Goal: Transaction & Acquisition: Purchase product/service

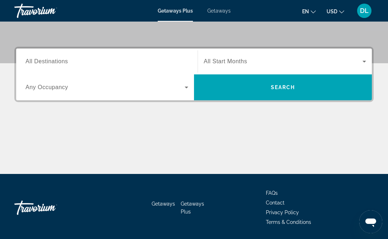
scroll to position [152, 0]
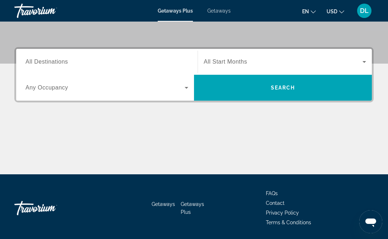
click at [50, 62] on span "All Destinations" at bounding box center [46, 62] width 42 height 6
click at [50, 62] on input "Destination All Destinations" at bounding box center [106, 62] width 163 height 9
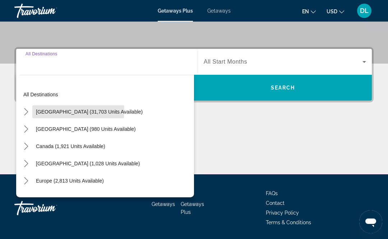
click at [56, 111] on span "United States (31,703 units available)" at bounding box center [89, 112] width 107 height 6
type input "**********"
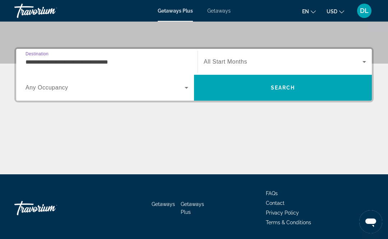
click at [274, 65] on span "Search widget" at bounding box center [283, 61] width 159 height 9
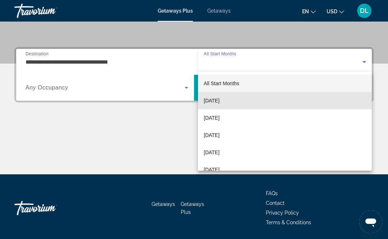
click at [204, 102] on span "October 2025" at bounding box center [212, 100] width 16 height 9
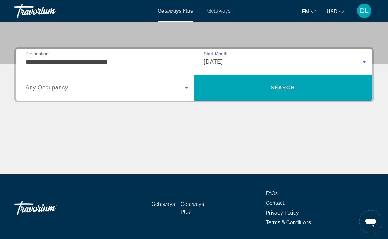
click at [50, 91] on span "Search widget" at bounding box center [104, 87] width 159 height 9
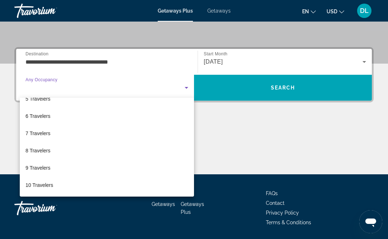
scroll to position [79, 0]
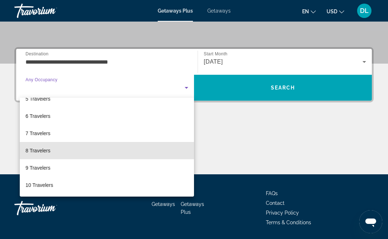
click at [36, 150] on span "8 Travelers" at bounding box center [37, 150] width 25 height 9
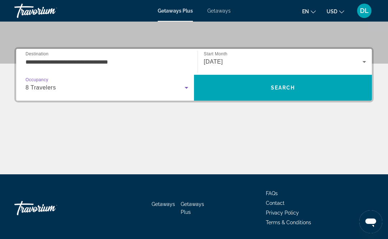
click at [290, 88] on span "Search" at bounding box center [283, 87] width 178 height 17
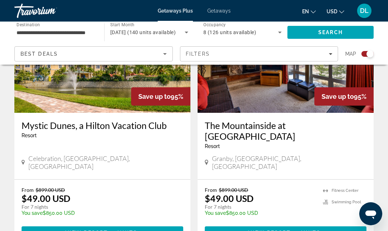
scroll to position [1344, 0]
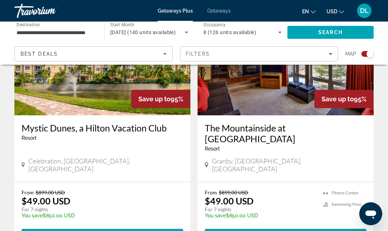
click at [204, 61] on span "Filters" at bounding box center [259, 53] width 158 height 17
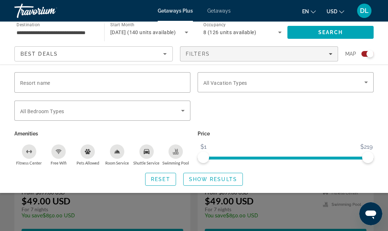
click at [265, 80] on span "Search widget" at bounding box center [283, 82] width 161 height 9
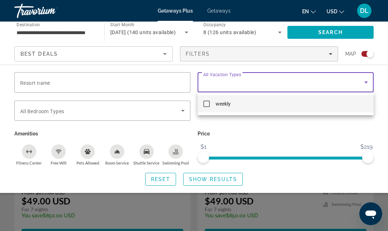
click at [39, 112] on div at bounding box center [194, 115] width 388 height 231
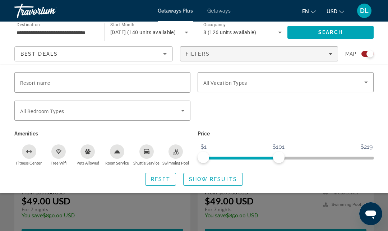
click at [232, 180] on span "Show Results" at bounding box center [213, 179] width 48 height 6
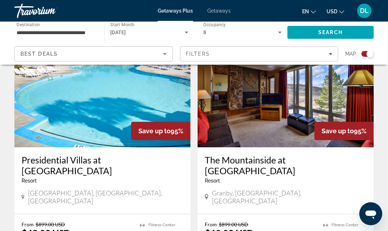
scroll to position [1322, 0]
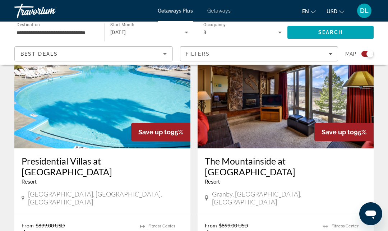
click at [130, 29] on div "October 2025" at bounding box center [147, 32] width 74 height 9
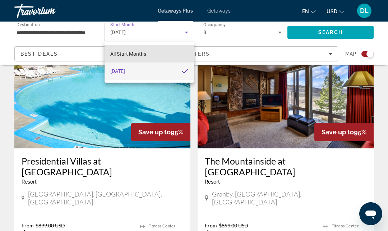
click at [122, 55] on span "All Start Months" at bounding box center [128, 54] width 36 height 6
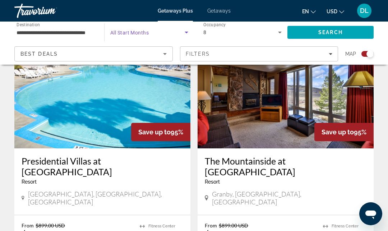
click at [126, 34] on span "All Start Months" at bounding box center [129, 33] width 38 height 6
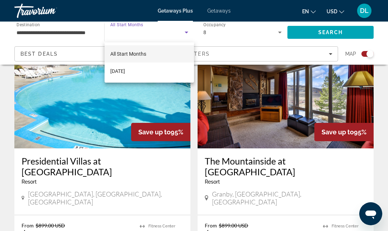
click at [41, 35] on div at bounding box center [194, 115] width 388 height 231
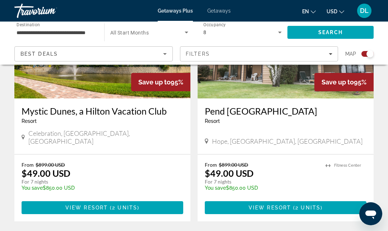
scroll to position [1657, 0]
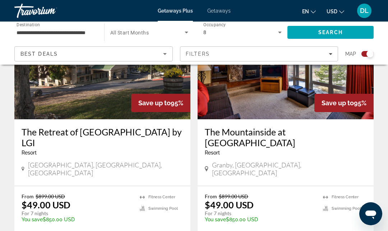
scroll to position [308, 0]
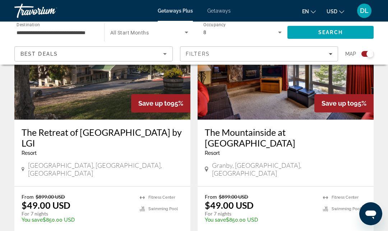
click at [44, 10] on div "Travorium" at bounding box center [50, 10] width 72 height 19
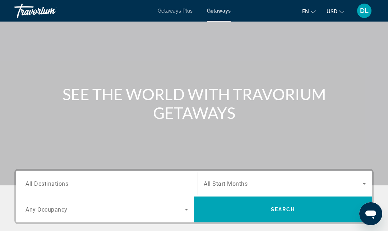
scroll to position [25, 0]
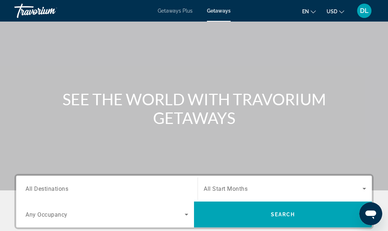
click at [230, 190] on span "All Start Months" at bounding box center [226, 188] width 44 height 7
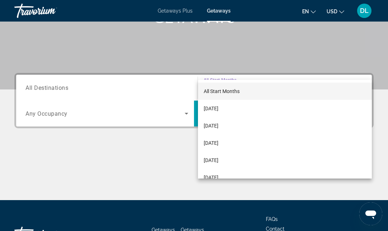
scroll to position [160, 0]
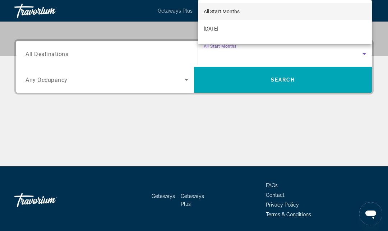
click at [213, 150] on div at bounding box center [194, 115] width 388 height 231
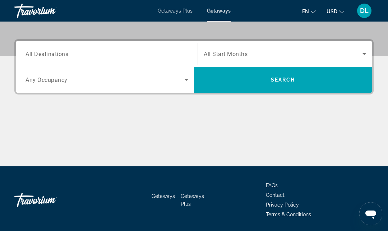
click at [221, 63] on div "Search widget" at bounding box center [285, 54] width 162 height 20
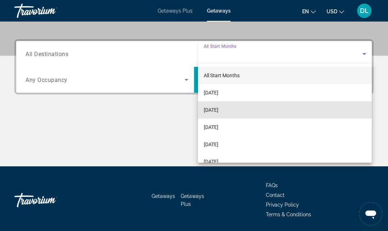
click at [208, 107] on span "November 2025" at bounding box center [211, 110] width 15 height 9
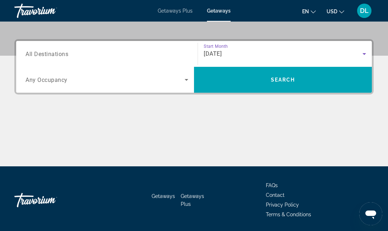
click at [99, 53] on input "Destination All Destinations" at bounding box center [106, 54] width 163 height 9
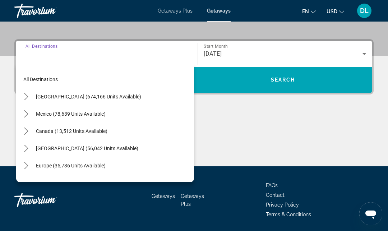
click at [41, 96] on span "United States (674,166 units available)" at bounding box center [88, 97] width 105 height 6
type input "**********"
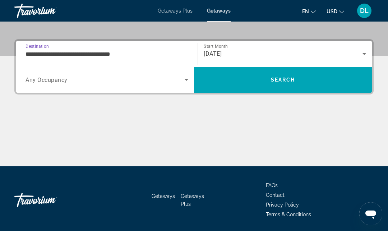
click at [47, 83] on span "Search widget" at bounding box center [104, 79] width 159 height 9
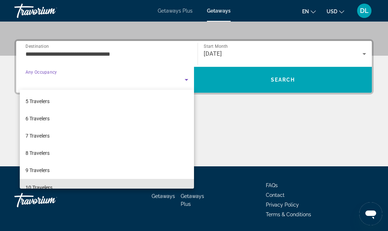
scroll to position [71, 0]
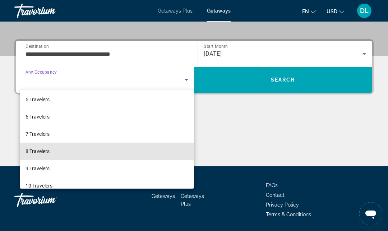
click at [28, 154] on span "8 Travelers" at bounding box center [37, 151] width 24 height 9
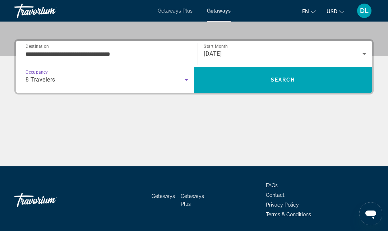
click at [46, 84] on div "8 Travelers" at bounding box center [104, 79] width 159 height 9
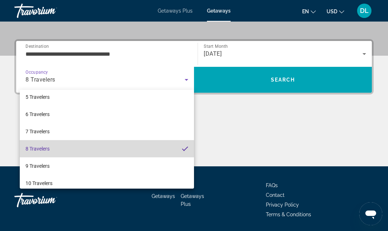
scroll to position [74, 0]
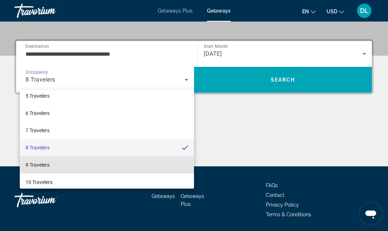
click at [32, 162] on span "9 Travelers" at bounding box center [37, 164] width 24 height 9
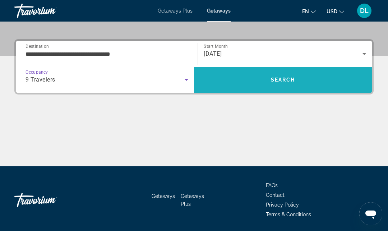
click at [237, 80] on span "Search" at bounding box center [283, 79] width 178 height 17
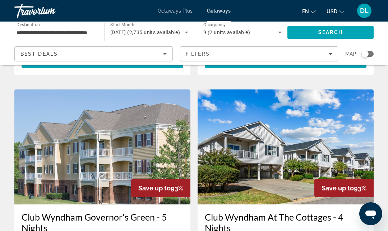
scroll to position [1307, 0]
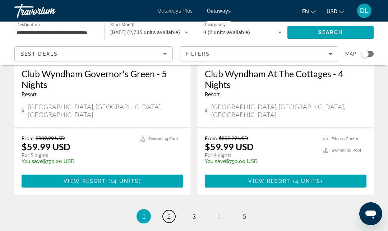
click at [166, 210] on link "page 2" at bounding box center [169, 216] width 13 height 13
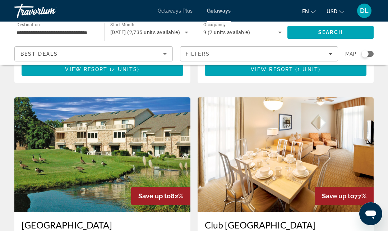
scroll to position [1296, 0]
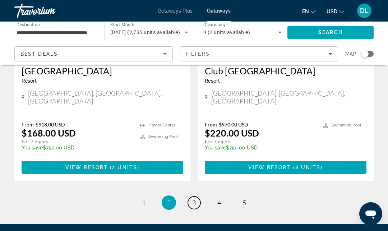
click at [195, 196] on link "page 3" at bounding box center [194, 202] width 13 height 13
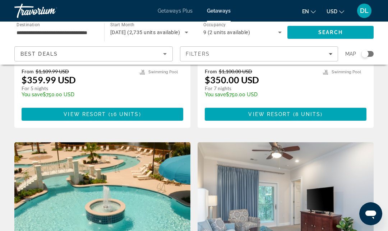
scroll to position [739, 0]
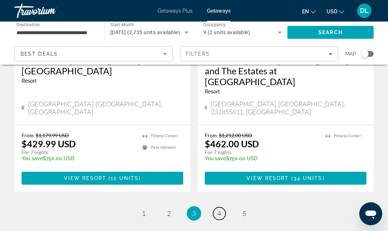
click at [216, 207] on link "page 4" at bounding box center [219, 213] width 13 height 13
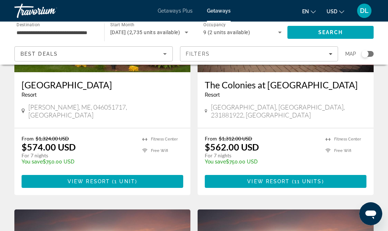
scroll to position [646, 0]
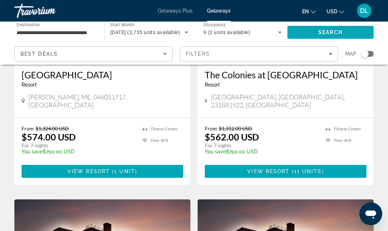
click at [29, 9] on div "Travorium" at bounding box center [50, 10] width 72 height 19
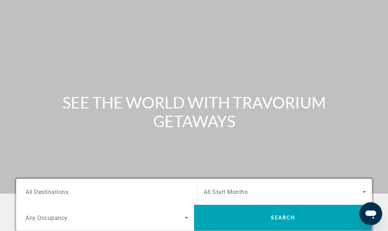
scroll to position [23, 0]
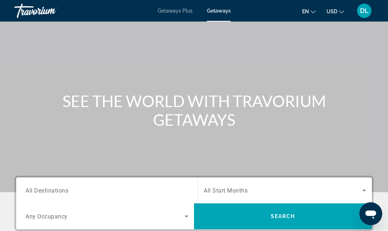
click at [173, 11] on span "Getaways Plus" at bounding box center [175, 11] width 35 height 6
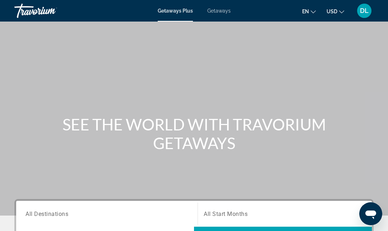
click at [290, 210] on span "Search widget" at bounding box center [283, 213] width 159 height 9
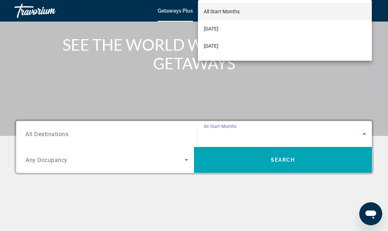
scroll to position [176, 0]
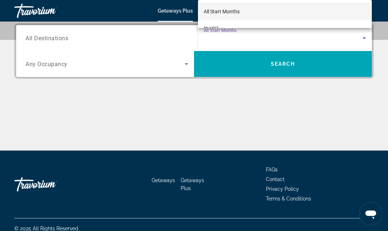
click at [38, 42] on div at bounding box center [194, 115] width 388 height 231
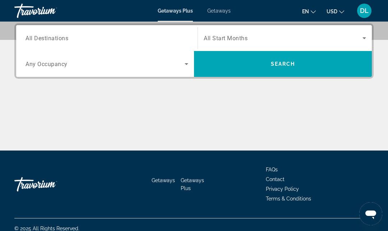
click at [41, 40] on span "All Destinations" at bounding box center [46, 37] width 43 height 7
click at [41, 40] on input "Destination All Destinations" at bounding box center [106, 38] width 163 height 9
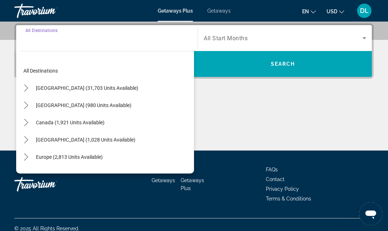
click at [46, 92] on span "Select destination: United States (31,703 units available)" at bounding box center [86, 87] width 109 height 17
type input "**********"
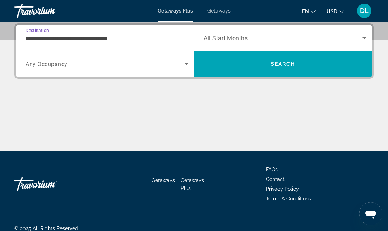
click at [235, 42] on span "Search widget" at bounding box center [283, 38] width 159 height 9
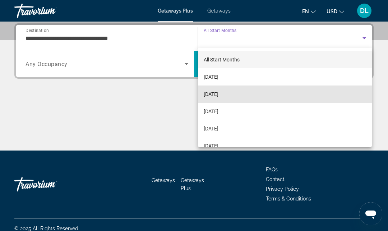
click at [218, 96] on span "November 2025" at bounding box center [211, 94] width 15 height 9
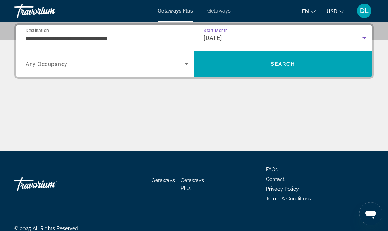
click at [80, 68] on span "Search widget" at bounding box center [104, 64] width 159 height 9
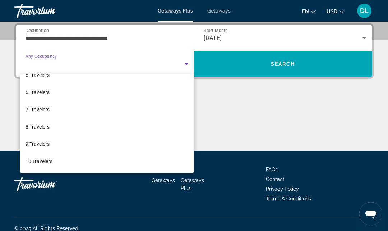
scroll to position [79, 0]
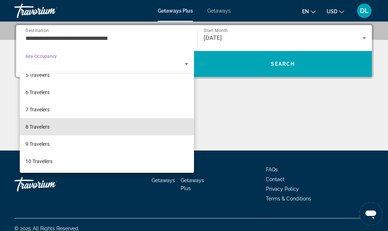
click at [36, 132] on mat-option "8 Travelers" at bounding box center [107, 126] width 174 height 17
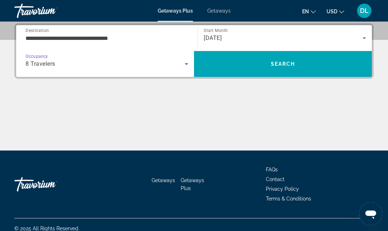
click at [156, 62] on div "8 Travelers" at bounding box center [104, 64] width 159 height 9
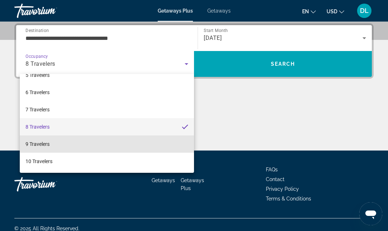
click at [33, 146] on span "9 Travelers" at bounding box center [37, 144] width 24 height 9
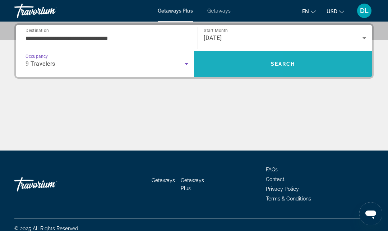
click at [237, 67] on span "Search" at bounding box center [283, 63] width 178 height 17
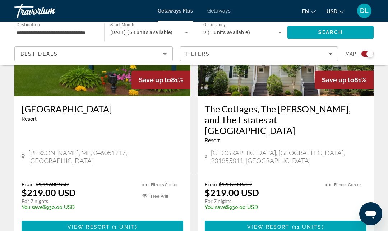
scroll to position [1633, 0]
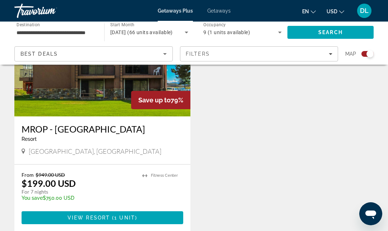
scroll to position [569, 0]
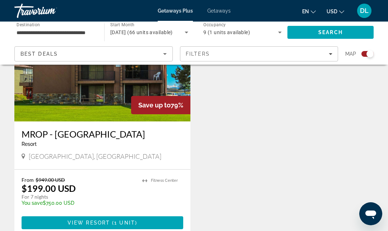
click at [44, 8] on div "Travorium" at bounding box center [50, 10] width 72 height 19
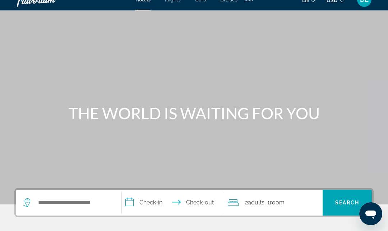
scroll to position [20, 0]
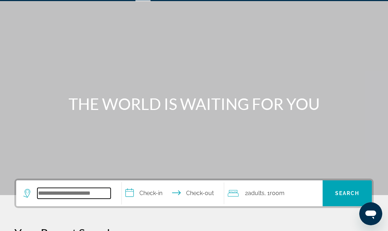
click at [76, 193] on input "Search hotel destination" at bounding box center [73, 193] width 73 height 11
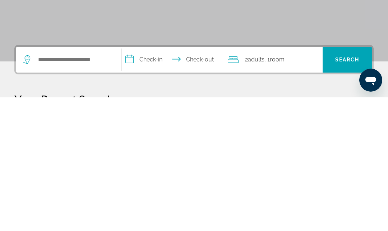
click at [131, 180] on input "**********" at bounding box center [174, 194] width 105 height 28
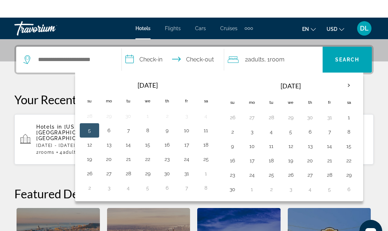
scroll to position [176, 0]
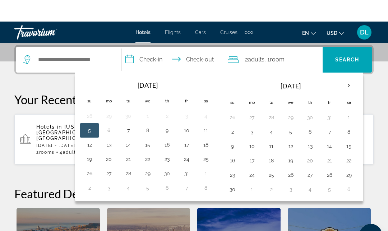
click at [308, 126] on button "13" at bounding box center [309, 125] width 11 height 10
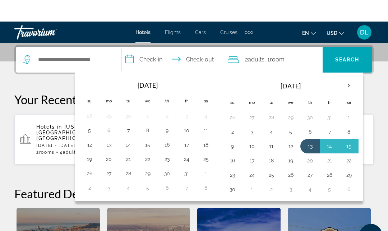
click at [229, 141] on button "16" at bounding box center [231, 139] width 11 height 10
type input "**********"
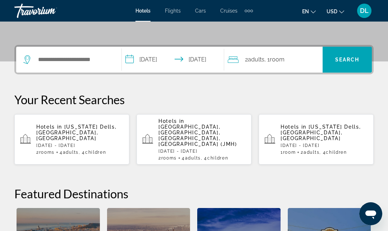
click at [258, 47] on div "2 Adult Adults , 1 Room rooms" at bounding box center [275, 60] width 95 height 26
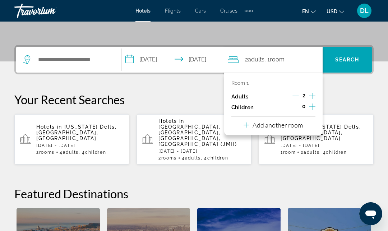
click at [313, 92] on icon "Increment adults" at bounding box center [312, 96] width 6 height 9
click at [312, 93] on icon "Increment adults" at bounding box center [312, 96] width 6 height 6
click at [312, 92] on icon "Increment adults" at bounding box center [312, 96] width 6 height 9
click at [314, 92] on icon "Increment adults" at bounding box center [312, 96] width 6 height 9
click at [292, 93] on icon "Decrement adults" at bounding box center [295, 96] width 6 height 6
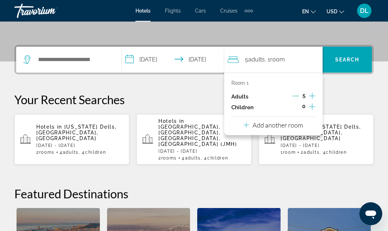
click at [292, 93] on icon "Decrement adults" at bounding box center [295, 96] width 6 height 6
click at [293, 93] on icon "Decrement adults" at bounding box center [295, 96] width 6 height 6
click at [312, 103] on icon "Increment children" at bounding box center [312, 106] width 6 height 6
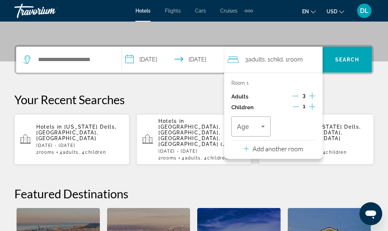
click at [312, 102] on icon "Increment children" at bounding box center [312, 106] width 6 height 9
click at [314, 102] on icon "Increment children" at bounding box center [312, 106] width 6 height 9
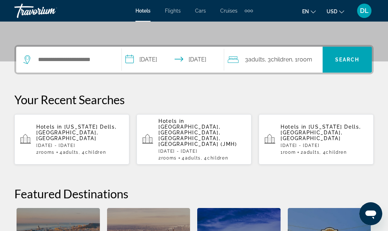
click at [296, 92] on p "Your Recent Searches" at bounding box center [193, 99] width 359 height 14
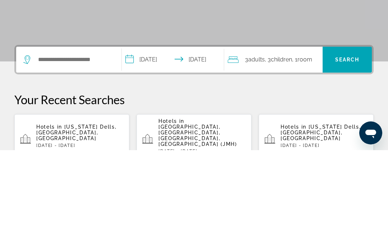
scroll to position [0, 0]
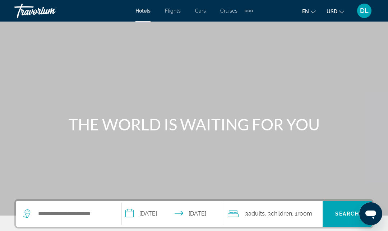
click at [248, 11] on div "Extra navigation items" at bounding box center [248, 11] width 3 height 3
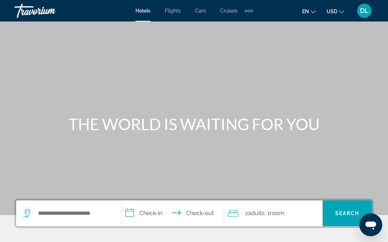
click at [361, 13] on span "DL" at bounding box center [364, 10] width 9 height 7
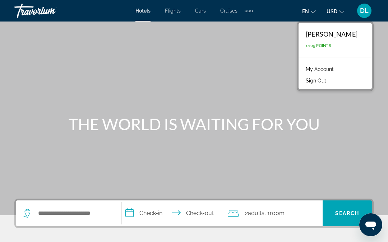
click at [179, 8] on span "Flights" at bounding box center [173, 11] width 16 height 6
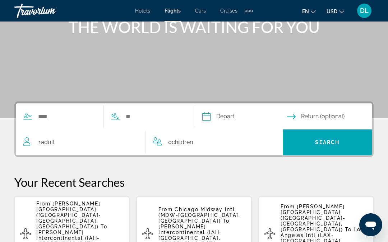
scroll to position [99, 0]
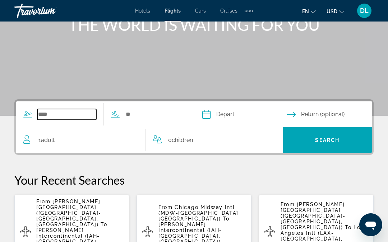
click at [96, 111] on input "Search widget" at bounding box center [66, 114] width 59 height 11
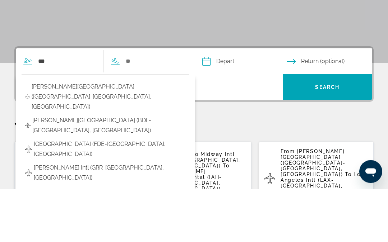
click at [151, 134] on button "[PERSON_NAME][GEOGRAPHIC_DATA] ([GEOGRAPHIC_DATA]-[GEOGRAPHIC_DATA], [GEOGRAPHI…" at bounding box center [106, 151] width 168 height 34
type input "**********"
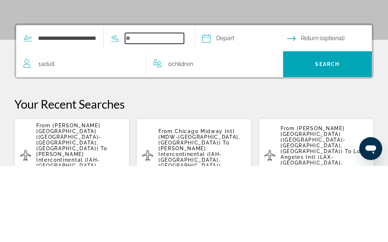
click at [184, 109] on input "Search widget" at bounding box center [154, 114] width 59 height 11
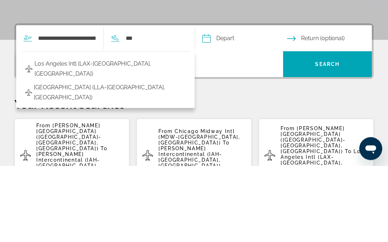
click at [138, 134] on button "Los Angeles Intl (LAX-[GEOGRAPHIC_DATA], [GEOGRAPHIC_DATA])" at bounding box center [106, 146] width 168 height 24
type input "**********"
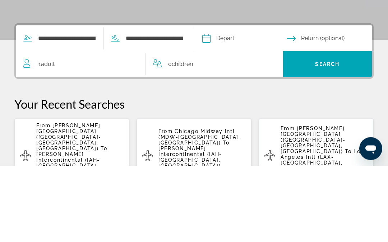
click at [272, 102] on input "Depart date" at bounding box center [244, 116] width 88 height 28
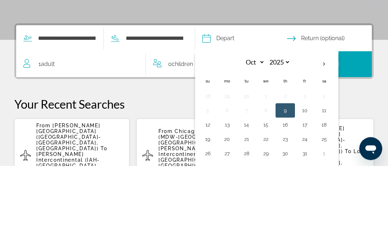
scroll to position [176, 0]
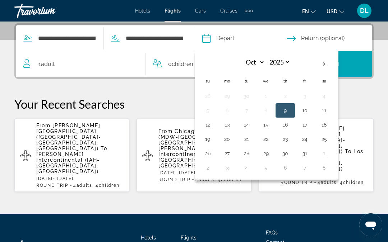
click at [333, 68] on th "Next month" at bounding box center [323, 64] width 19 height 16
select select "**"
click at [310, 129] on button "14" at bounding box center [304, 125] width 11 height 10
type input "**********"
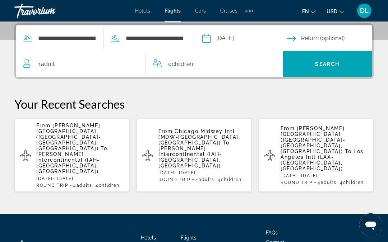
click at [355, 39] on input "Return date" at bounding box center [331, 39] width 88 height 28
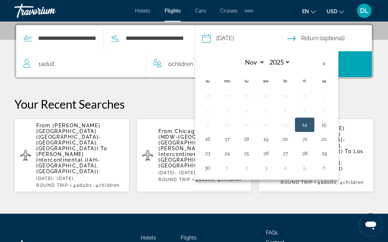
click at [213, 142] on button "16" at bounding box center [207, 139] width 11 height 10
type input "**********"
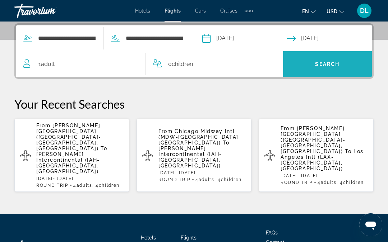
click at [340, 76] on span "Search" at bounding box center [327, 64] width 89 height 26
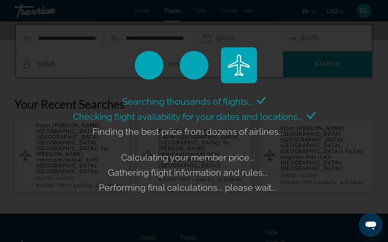
click at [326, 242] on div "Searching thousands of flights... Checking flight availability for your dates a…" at bounding box center [194, 121] width 388 height 242
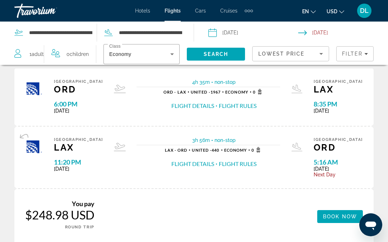
scroll to position [418, 0]
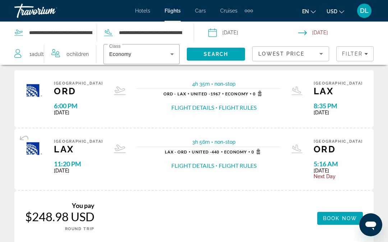
click at [164, 54] on div "Economy" at bounding box center [139, 54] width 61 height 9
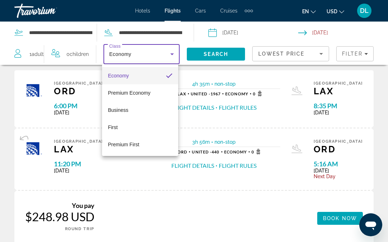
click at [169, 30] on div at bounding box center [194, 121] width 388 height 242
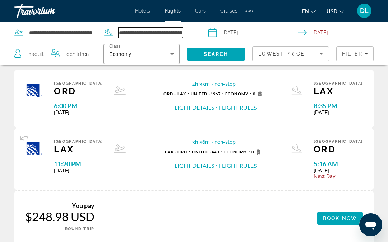
click at [165, 33] on input "**********" at bounding box center [150, 32] width 65 height 11
click at [154, 19] on div "Hotels Flights Cars Cruises Activities Hotels Flights Cars Cruises Activities e…" at bounding box center [194, 10] width 388 height 19
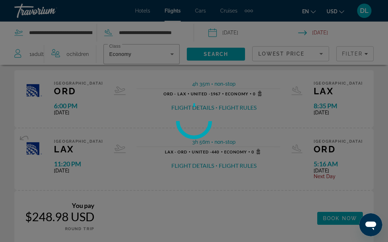
click at [173, 33] on div at bounding box center [194, 121] width 388 height 242
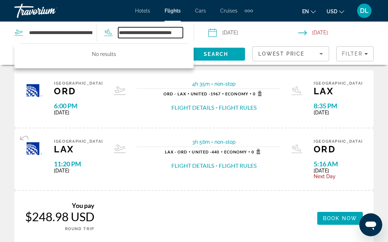
click at [175, 33] on input "**********" at bounding box center [150, 32] width 65 height 11
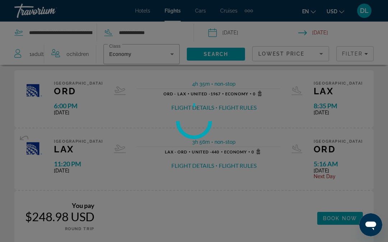
click at [164, 30] on div at bounding box center [194, 121] width 388 height 242
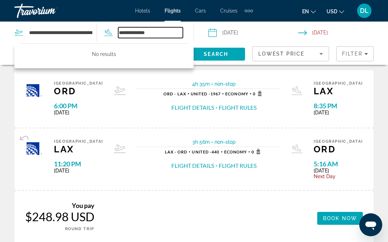
click at [167, 27] on input "**********" at bounding box center [150, 32] width 65 height 11
click at [167, 29] on input "**********" at bounding box center [150, 32] width 65 height 11
type input "*"
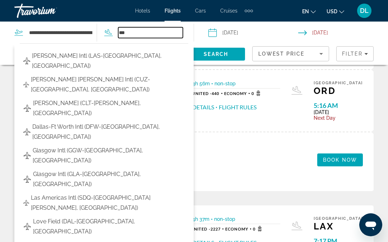
scroll to position [476, 0]
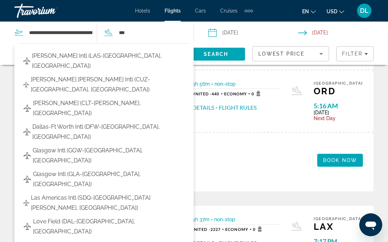
click at [93, 57] on span "[PERSON_NAME] Intl (LAS-[GEOGRAPHIC_DATA], [GEOGRAPHIC_DATA])" at bounding box center [108, 61] width 153 height 20
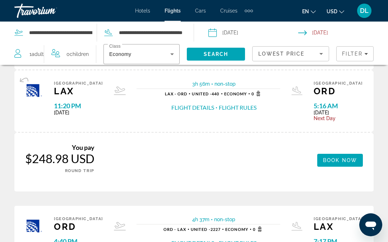
click at [210, 53] on span "Search" at bounding box center [216, 54] width 24 height 6
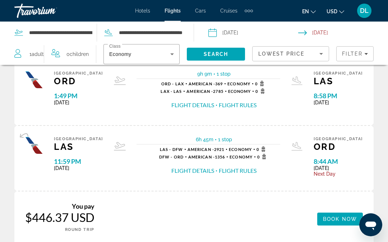
scroll to position [442, 0]
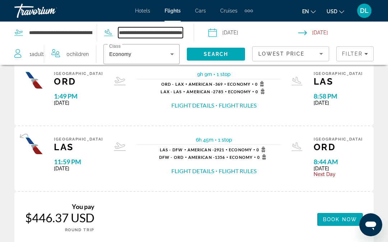
click at [133, 34] on input "**********" at bounding box center [150, 32] width 65 height 11
click at [171, 34] on input "**********" at bounding box center [150, 32] width 65 height 11
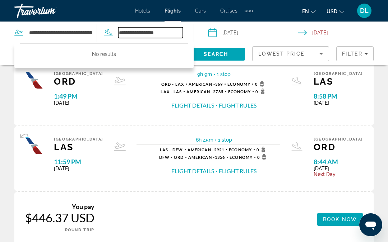
click at [174, 31] on input "**********" at bounding box center [150, 32] width 65 height 11
type input "*"
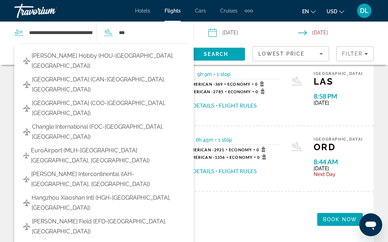
click at [44, 59] on span "[PERSON_NAME] Hobby (HOU-[GEOGRAPHIC_DATA], [GEOGRAPHIC_DATA])" at bounding box center [108, 61] width 153 height 20
type input "**********"
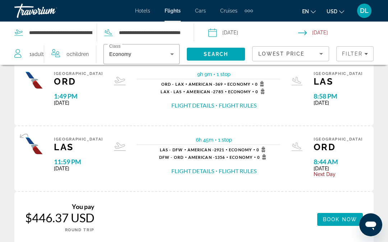
click at [202, 54] on span "Search" at bounding box center [216, 54] width 58 height 17
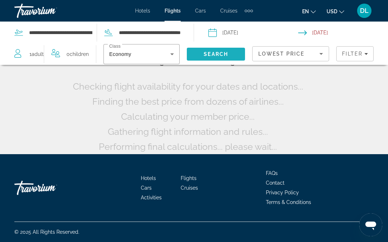
scroll to position [20, 0]
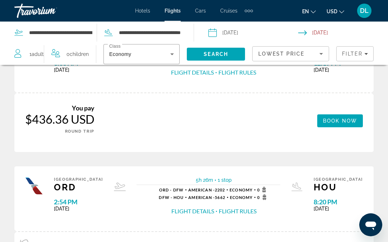
scroll to position [753, 0]
click at [135, 10] on span "Hotels" at bounding box center [142, 11] width 15 height 6
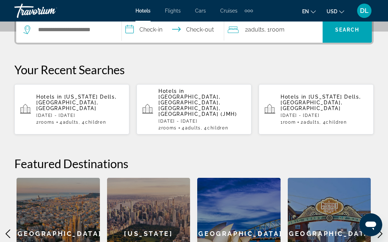
scroll to position [185, 0]
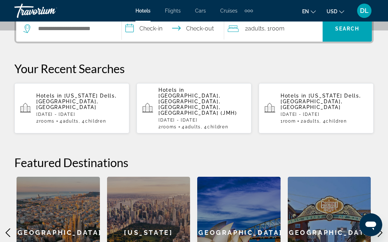
click at [171, 100] on span "[GEOGRAPHIC_DATA], [GEOGRAPHIC_DATA], [GEOGRAPHIC_DATA], [GEOGRAPHIC_DATA] (JMH)" at bounding box center [197, 104] width 79 height 23
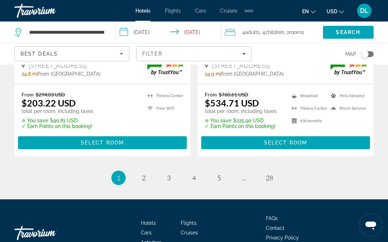
scroll to position [1571, 0]
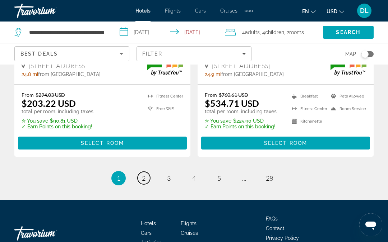
click at [140, 172] on link "page 2" at bounding box center [143, 178] width 13 height 13
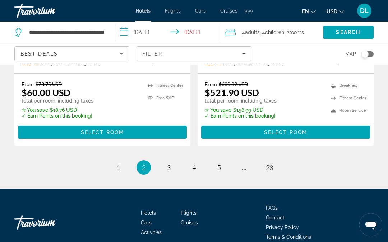
scroll to position [1590, 0]
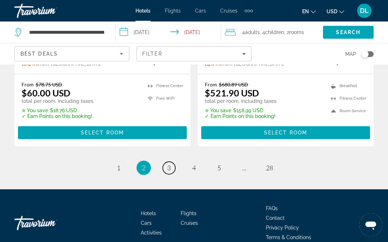
click at [166, 165] on link "page 3" at bounding box center [169, 168] width 13 height 13
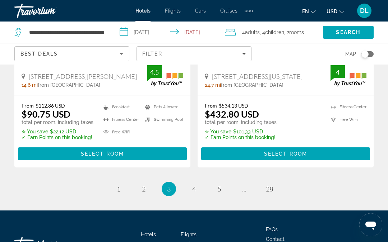
scroll to position [1550, 0]
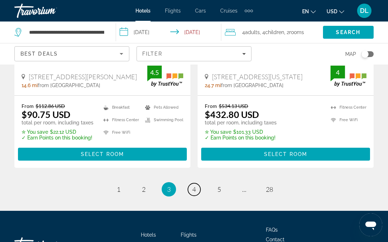
click at [194, 186] on span "4" at bounding box center [194, 190] width 4 height 8
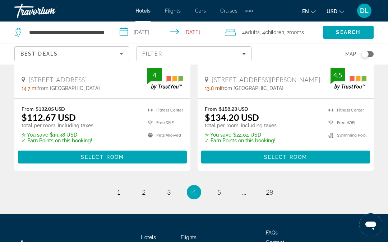
scroll to position [1568, 0]
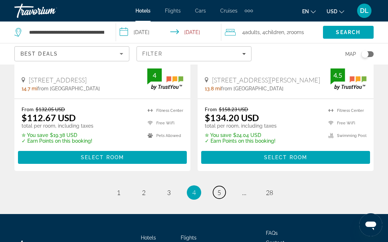
click at [221, 186] on link "page 5" at bounding box center [219, 192] width 13 height 13
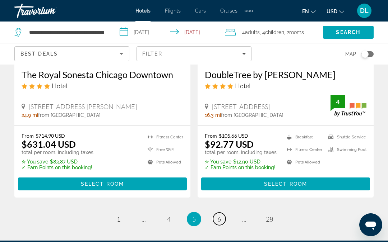
scroll to position [1549, 0]
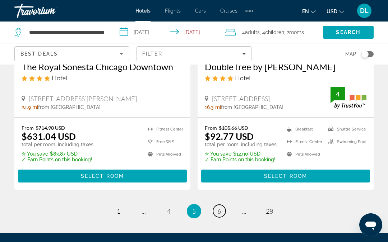
click at [217, 207] on span "6" at bounding box center [219, 211] width 4 height 8
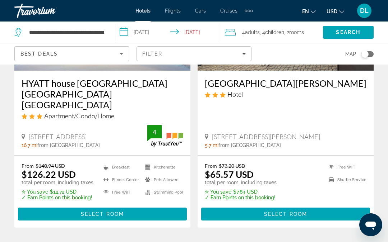
scroll to position [1513, 0]
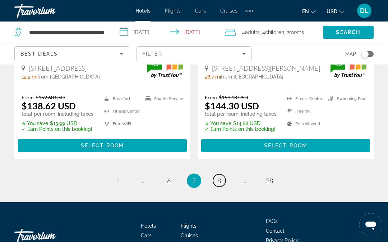
scroll to position [1579, 0]
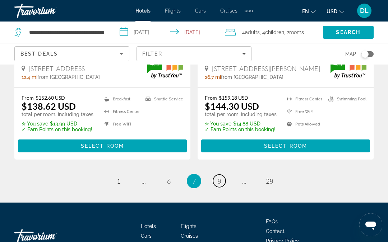
click at [215, 175] on link "page 8" at bounding box center [219, 181] width 13 height 13
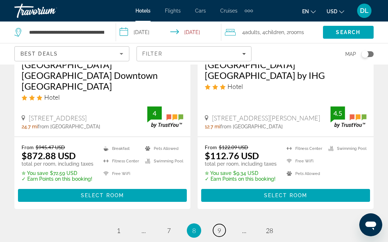
scroll to position [1528, 0]
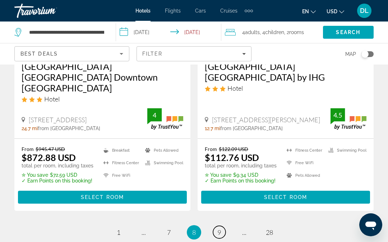
click at [219, 229] on span "9" at bounding box center [219, 233] width 4 height 8
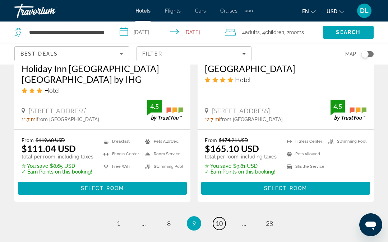
scroll to position [1549, 0]
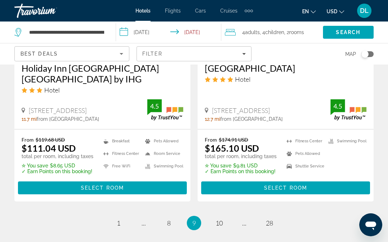
click at [215, 216] on li "page 10" at bounding box center [219, 223] width 14 height 14
click at [219, 219] on span "10" at bounding box center [218, 223] width 7 height 8
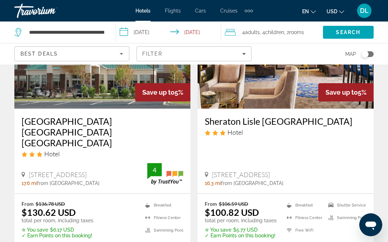
scroll to position [1495, 0]
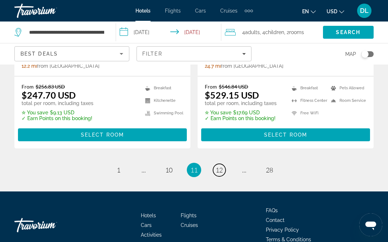
scroll to position [1561, 0]
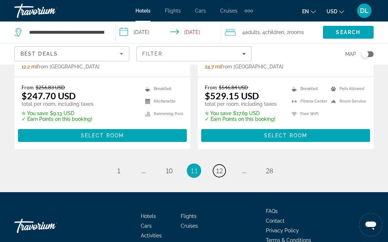
click at [224, 165] on link "page 12" at bounding box center [219, 171] width 13 height 13
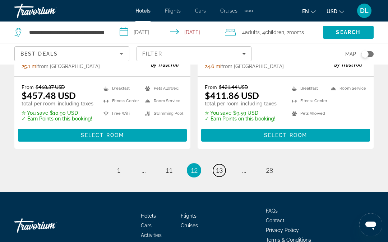
scroll to position [1565, 0]
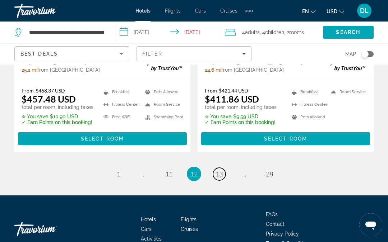
click at [221, 170] on span "13" at bounding box center [218, 174] width 7 height 8
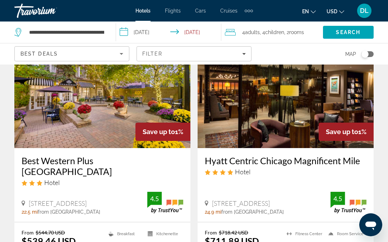
scroll to position [1484, 0]
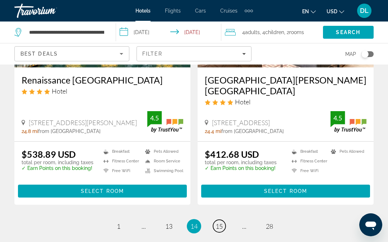
scroll to position [1516, 0]
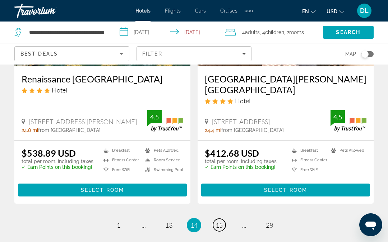
click at [215, 219] on link "page 15" at bounding box center [219, 225] width 13 height 13
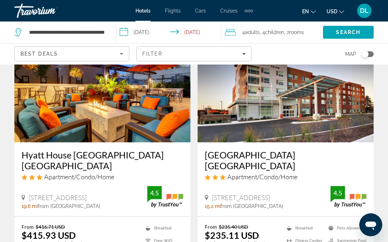
scroll to position [1418, 0]
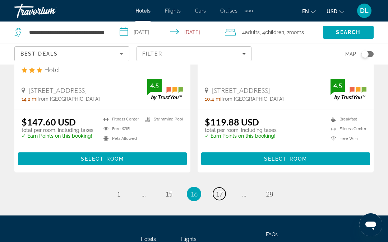
scroll to position [1545, 0]
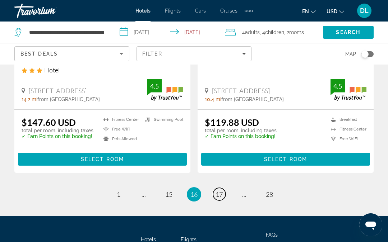
click at [216, 188] on link "page 17" at bounding box center [219, 194] width 13 height 13
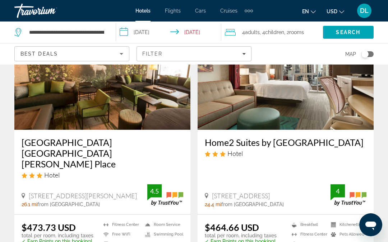
scroll to position [1440, 0]
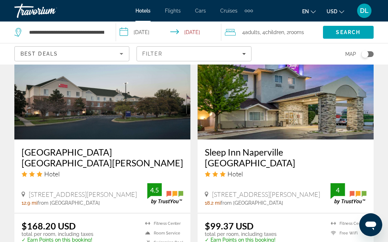
scroll to position [1391, 0]
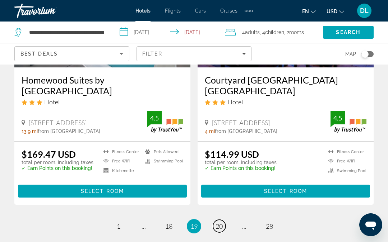
scroll to position [1485, 0]
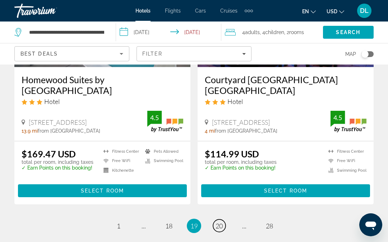
click at [219, 222] on span "20" at bounding box center [218, 226] width 7 height 8
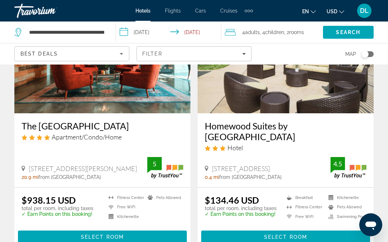
scroll to position [1432, 0]
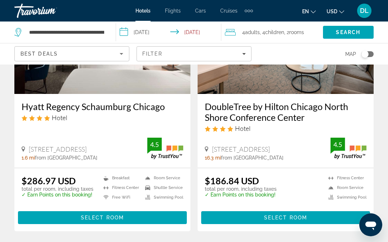
scroll to position [1444, 0]
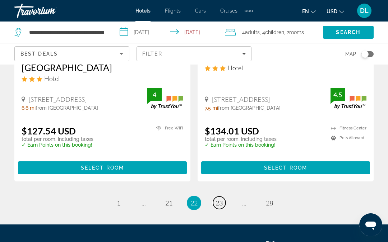
scroll to position [1525, 0]
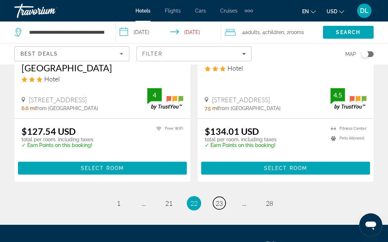
click at [218, 197] on link "page 23" at bounding box center [219, 203] width 13 height 13
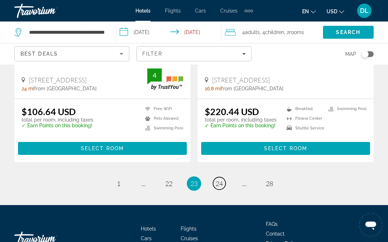
scroll to position [1514, 0]
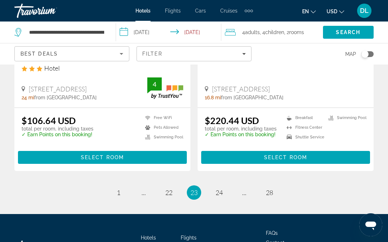
click at [214, 186] on ul "23 / 28 page 1 page ... page 22 You're on page 23 page 24 page ... page 28" at bounding box center [193, 193] width 359 height 14
click at [211, 186] on ul "23 / 28 page 1 page ... page 22 You're on page 23 page 24 page ... page 28" at bounding box center [193, 193] width 359 height 14
click at [216, 189] on span "24" at bounding box center [218, 193] width 7 height 8
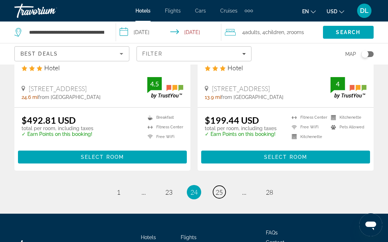
scroll to position [1536, 0]
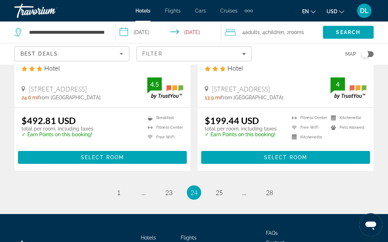
click at [212, 186] on ul "24 / 28 page 1 page ... page 23 You're on page 24 page 25 page ... page 28" at bounding box center [193, 193] width 359 height 14
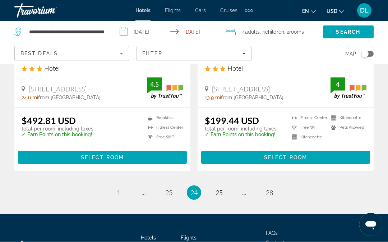
click at [215, 187] on link "page 25" at bounding box center [219, 193] width 13 height 13
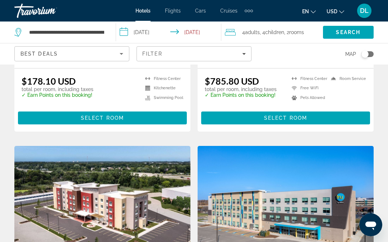
scroll to position [472, 0]
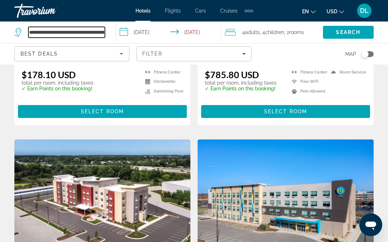
click at [53, 33] on input "**********" at bounding box center [66, 32] width 76 height 11
click at [98, 33] on input "**********" at bounding box center [66, 32] width 76 height 11
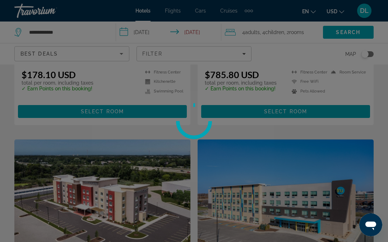
click at [73, 30] on div at bounding box center [194, 121] width 388 height 242
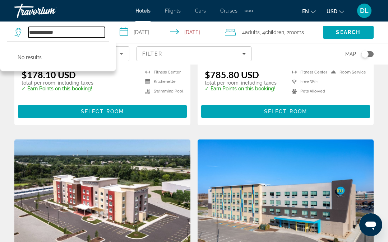
click at [71, 34] on input "**********" at bounding box center [66, 32] width 76 height 11
type input "*"
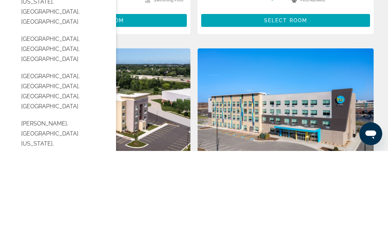
click at [31, 208] on button "[PERSON_NAME], [GEOGRAPHIC_DATA][US_STATE], [GEOGRAPHIC_DATA], [GEOGRAPHIC_DATA]" at bounding box center [63, 235] width 91 height 54
type input "**********"
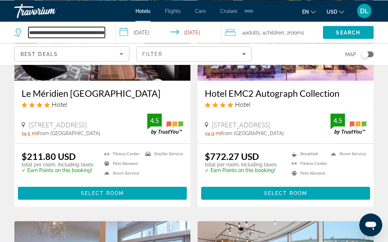
scroll to position [120, 0]
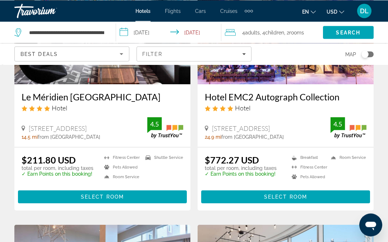
click at [333, 31] on span "Search" at bounding box center [348, 32] width 51 height 17
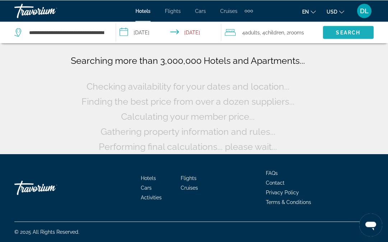
scroll to position [47, 0]
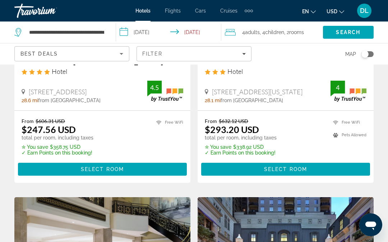
scroll to position [196, 0]
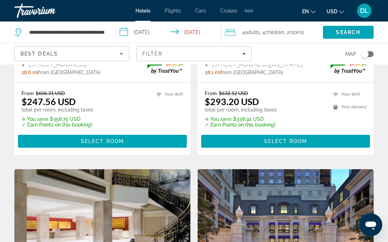
click at [174, 56] on div "Filter" at bounding box center [193, 54] width 103 height 6
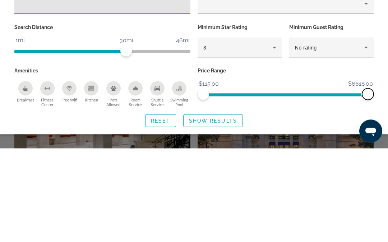
scroll to position [289, 0]
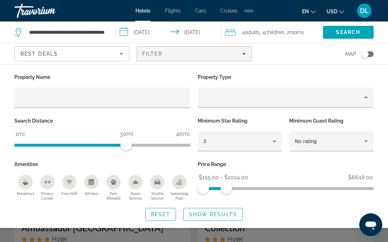
click at [23, 181] on icon "Breakfast" at bounding box center [26, 182] width 6 height 6
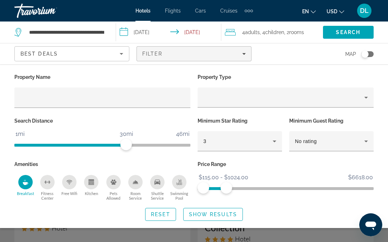
click at [175, 183] on div "Swimming Pool" at bounding box center [179, 182] width 14 height 14
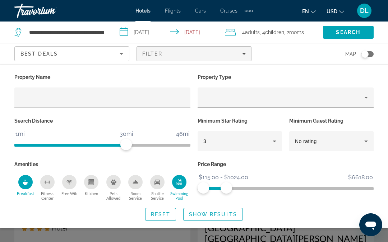
click at [211, 216] on span "Show Results" at bounding box center [213, 215] width 48 height 6
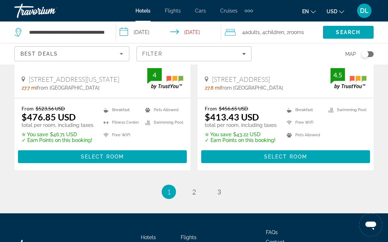
scroll to position [1579, 0]
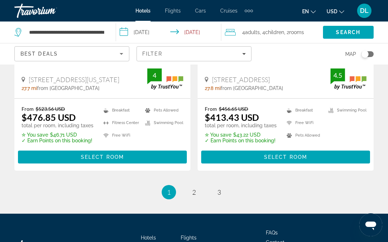
click at [187, 185] on li "page 2" at bounding box center [194, 192] width 14 height 14
click at [190, 186] on link "page 2" at bounding box center [194, 192] width 13 height 13
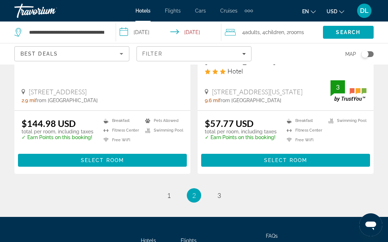
scroll to position [1534, 0]
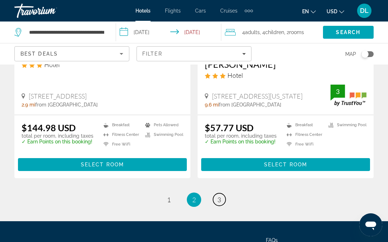
click at [218, 196] on span "3" at bounding box center [219, 200] width 4 height 8
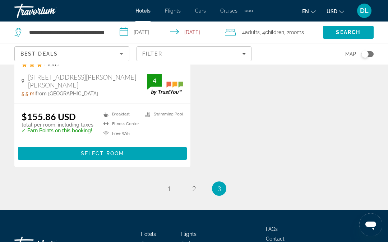
scroll to position [445, 0]
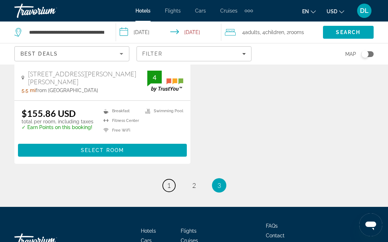
click at [167, 183] on span "1" at bounding box center [169, 186] width 4 height 8
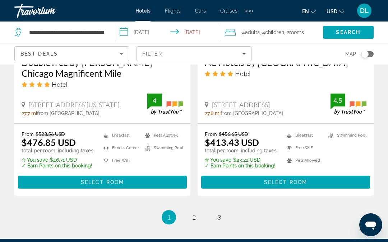
scroll to position [1555, 0]
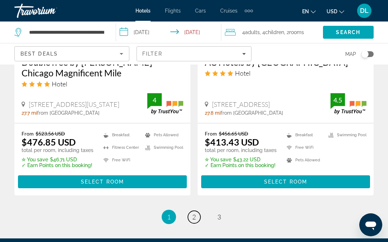
click at [190, 211] on link "page 2" at bounding box center [194, 217] width 13 height 13
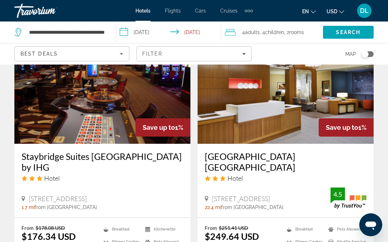
scroll to position [610, 0]
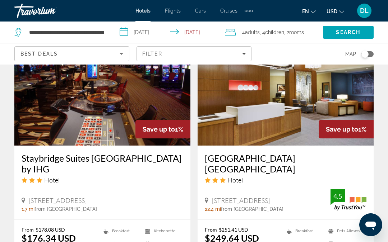
click at [55, 106] on img "Main content" at bounding box center [102, 88] width 176 height 115
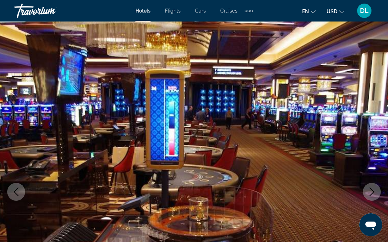
click at [17, 194] on icon "Previous image" at bounding box center [16, 192] width 9 height 9
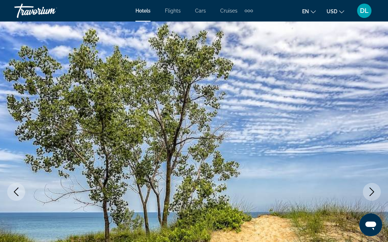
click at [14, 190] on icon "Previous image" at bounding box center [16, 192] width 9 height 9
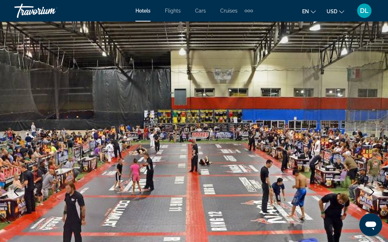
click at [14, 183] on button "Previous image" at bounding box center [16, 192] width 18 height 18
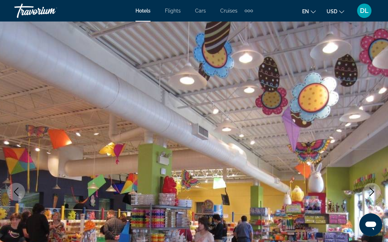
click at [15, 186] on button "Previous image" at bounding box center [16, 192] width 18 height 18
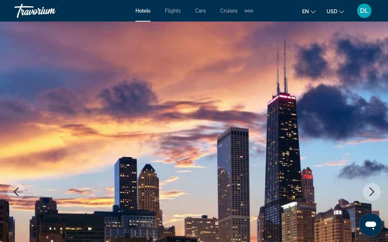
click at [15, 182] on img "Main content" at bounding box center [194, 192] width 388 height 341
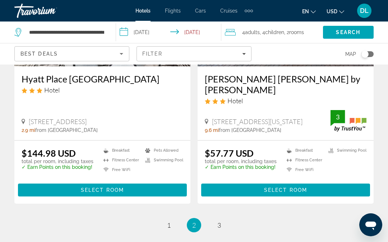
scroll to position [1509, 0]
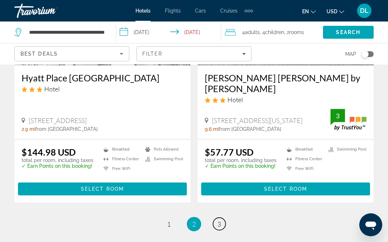
click at [217, 220] on span "3" at bounding box center [219, 224] width 4 height 8
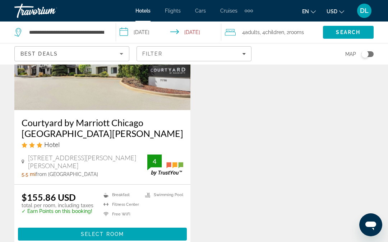
scroll to position [361, 0]
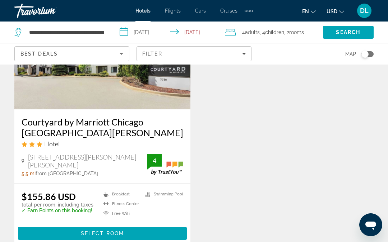
click at [246, 10] on div "Extra navigation items" at bounding box center [245, 11] width 3 height 3
